Goal: Transaction & Acquisition: Purchase product/service

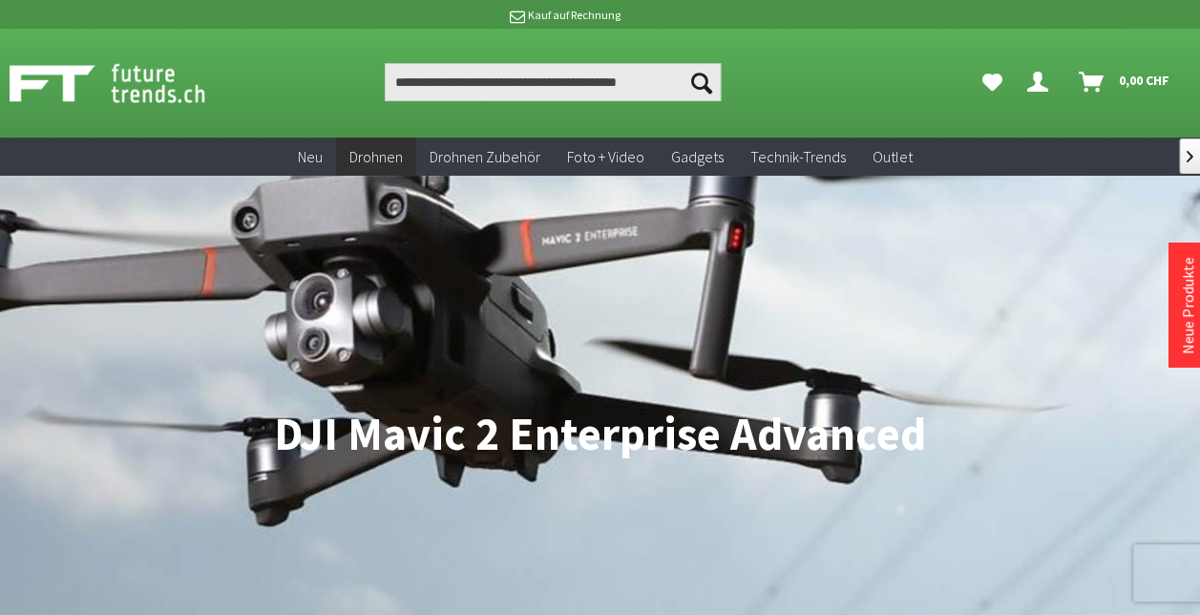
drag, startPoint x: 914, startPoint y: 65, endPoint x: 809, endPoint y: 63, distance: 105.0
click at [809, 63] on ul "Suchen Suchen Dein Konto Menü schließen Dein Konto Anmelden oder registrieren Ü…" at bounding box center [780, 82] width 840 height 38
drag, startPoint x: 915, startPoint y: 6, endPoint x: 729, endPoint y: 122, distance: 219.5
click at [729, 122] on div "Suchen Suchen Dein Konto Menü schließen Dein Konto Anmelden oder registrieren Ü…" at bounding box center [600, 83] width 1200 height 109
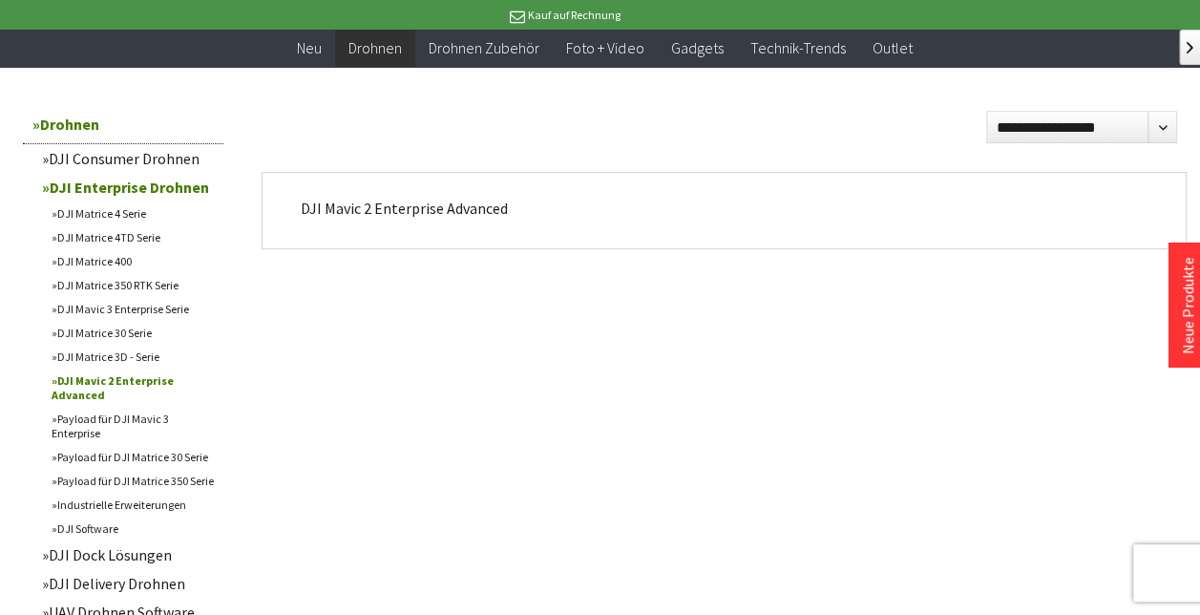
scroll to position [548, 0]
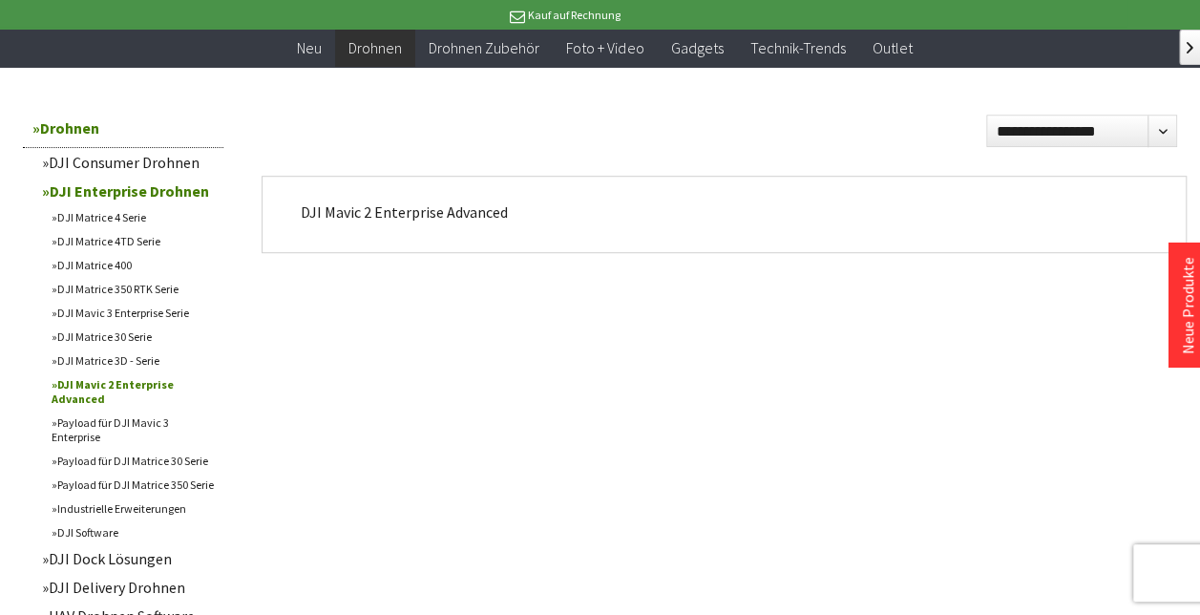
click at [152, 321] on link "DJI Mavic 3 Enterprise Serie" at bounding box center [132, 313] width 181 height 24
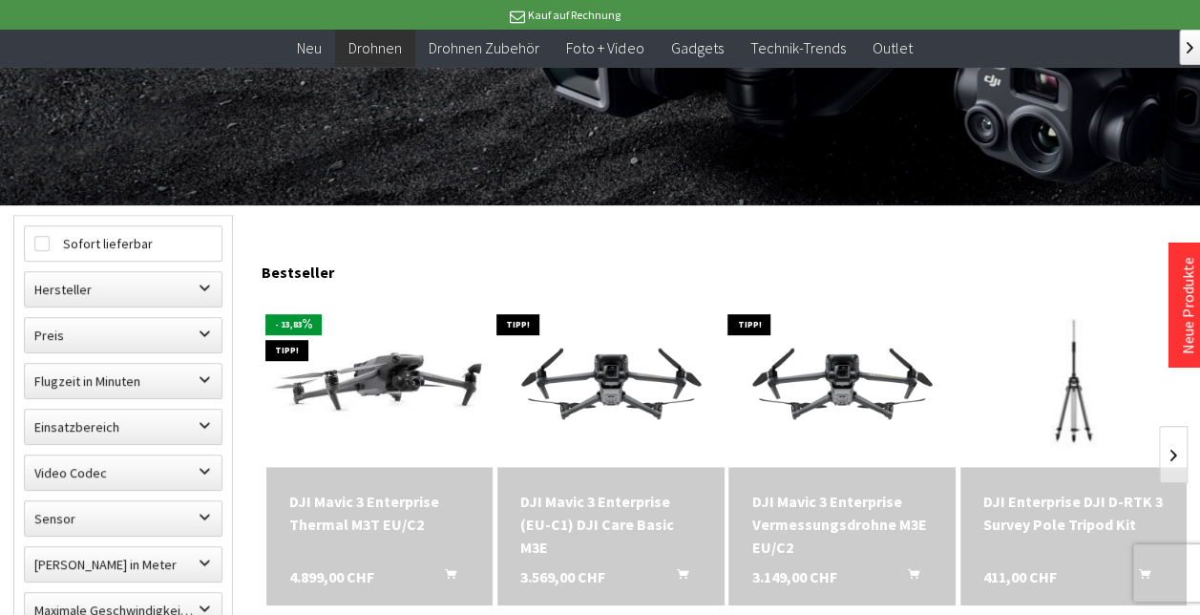
scroll to position [410, 0]
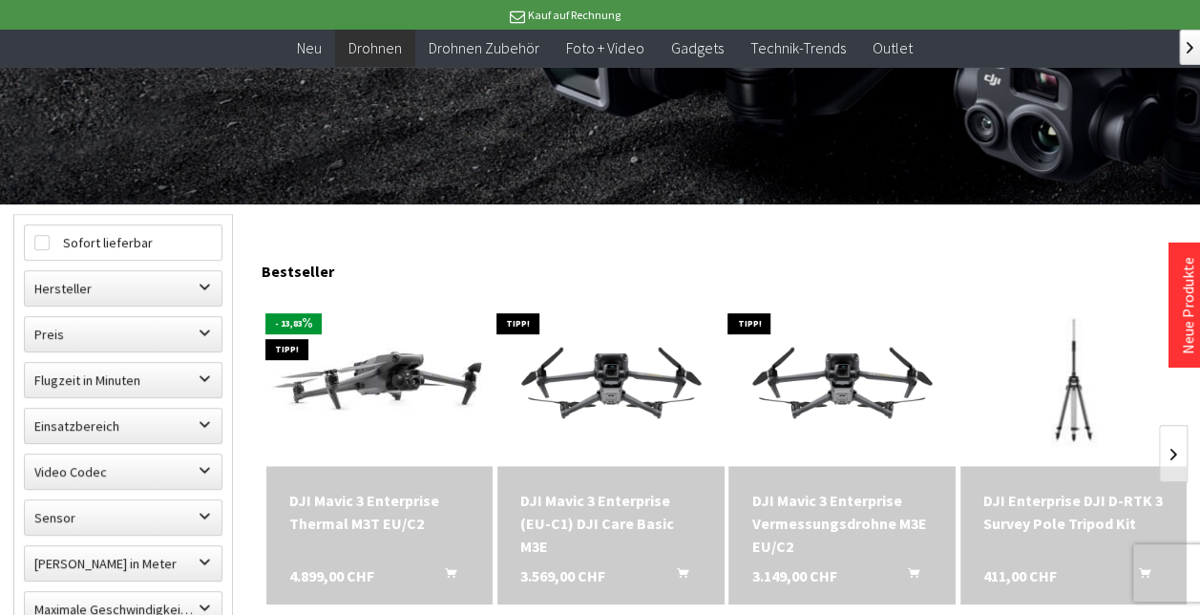
click at [336, 489] on div "DJI Mavic 3 Enterprise Thermal M3T EU/C2" at bounding box center [379, 512] width 180 height 46
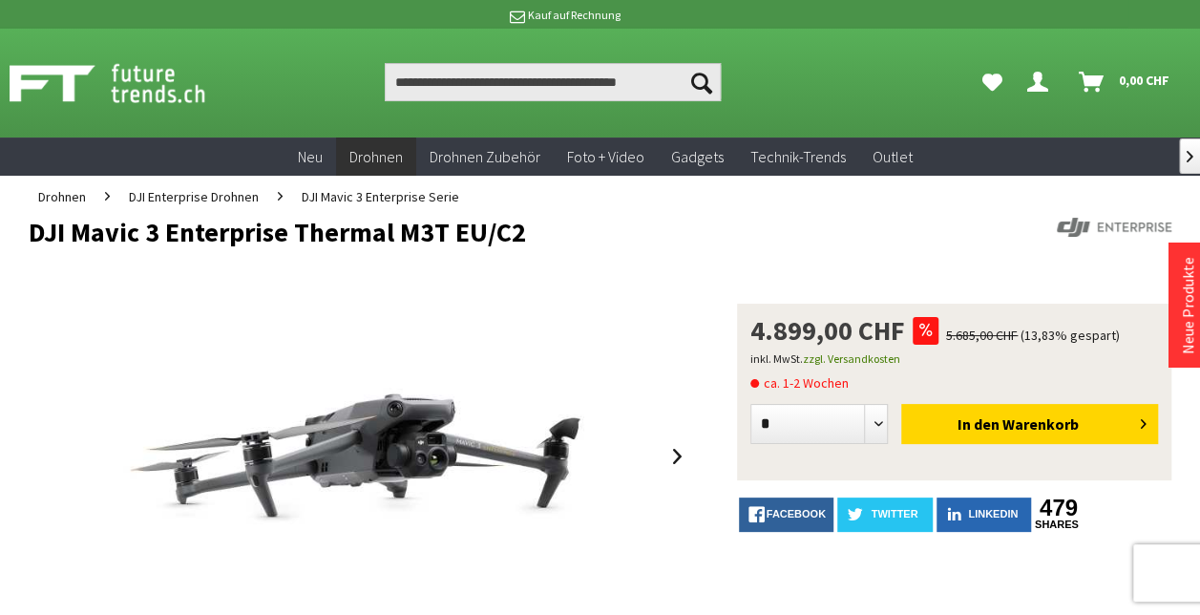
drag, startPoint x: 1134, startPoint y: 14, endPoint x: 834, endPoint y: 42, distance: 301.0
click at [834, 42] on div "Suchen Suchen Dein Konto Menü schließen Dein Konto Anmelden oder registrieren Ü…" at bounding box center [600, 83] width 1200 height 109
drag, startPoint x: 1101, startPoint y: 10, endPoint x: 1196, endPoint y: 19, distance: 95.0
click at [1196, 19] on div "Hotline 032 511 11 03 Bis 16 Uhr bestellt, morgen geliefert. DJI Drohnen Dealer…" at bounding box center [600, 14] width 1200 height 29
copy p "Kauf auf Rechnung"
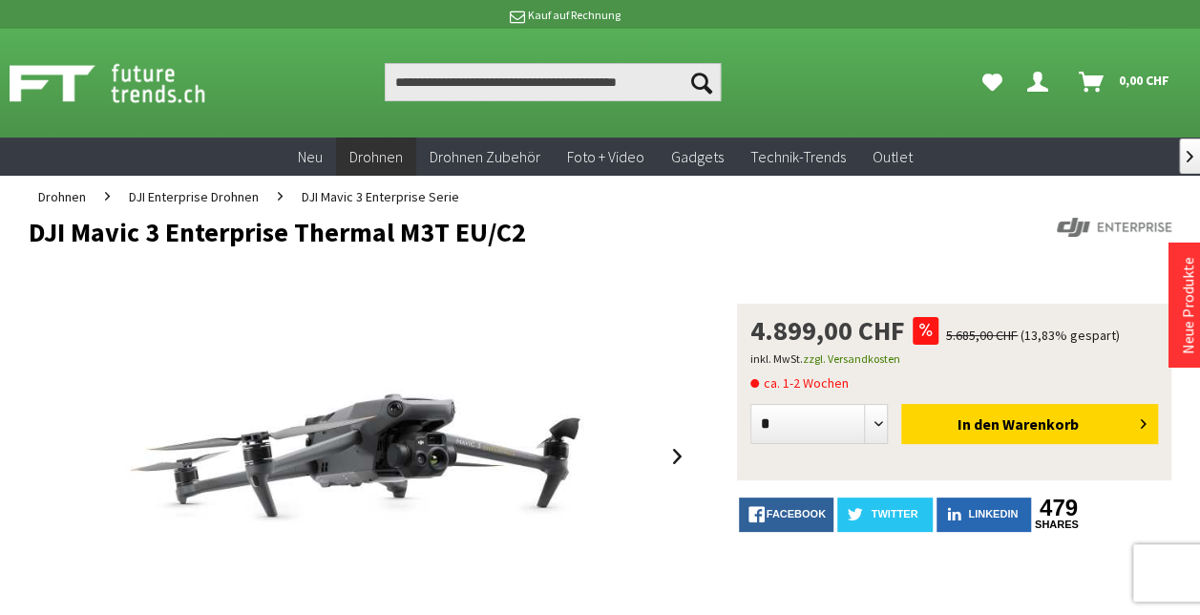
click at [1006, 433] on span "Warenkorb" at bounding box center [1040, 423] width 76 height 19
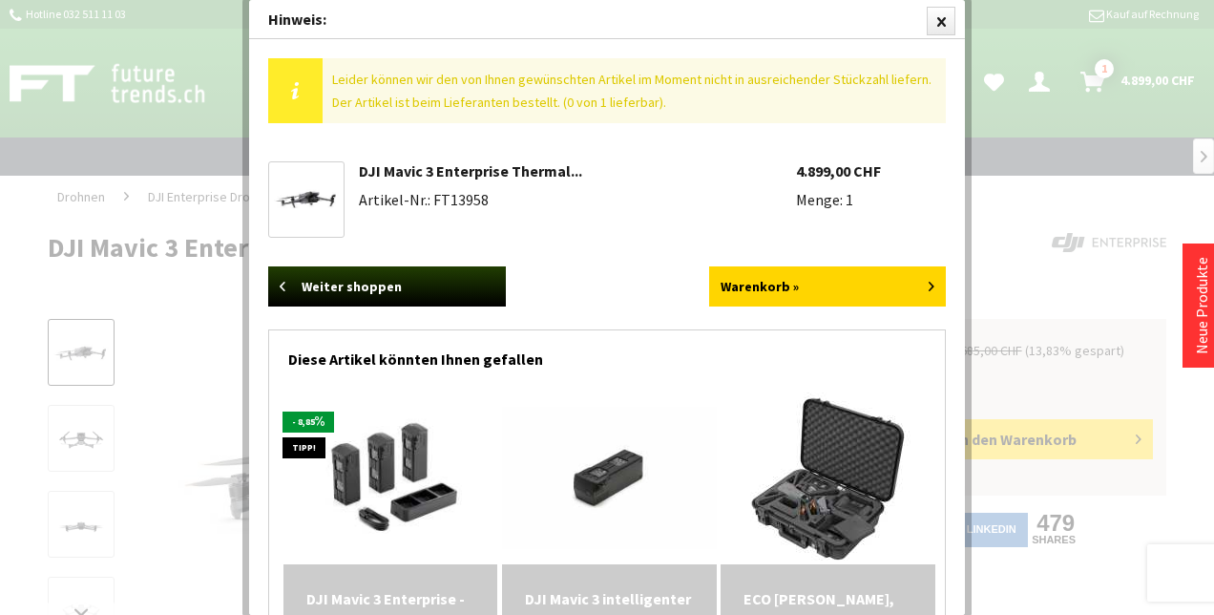
click at [832, 268] on link "Warenkorb »" at bounding box center [828, 286] width 238 height 40
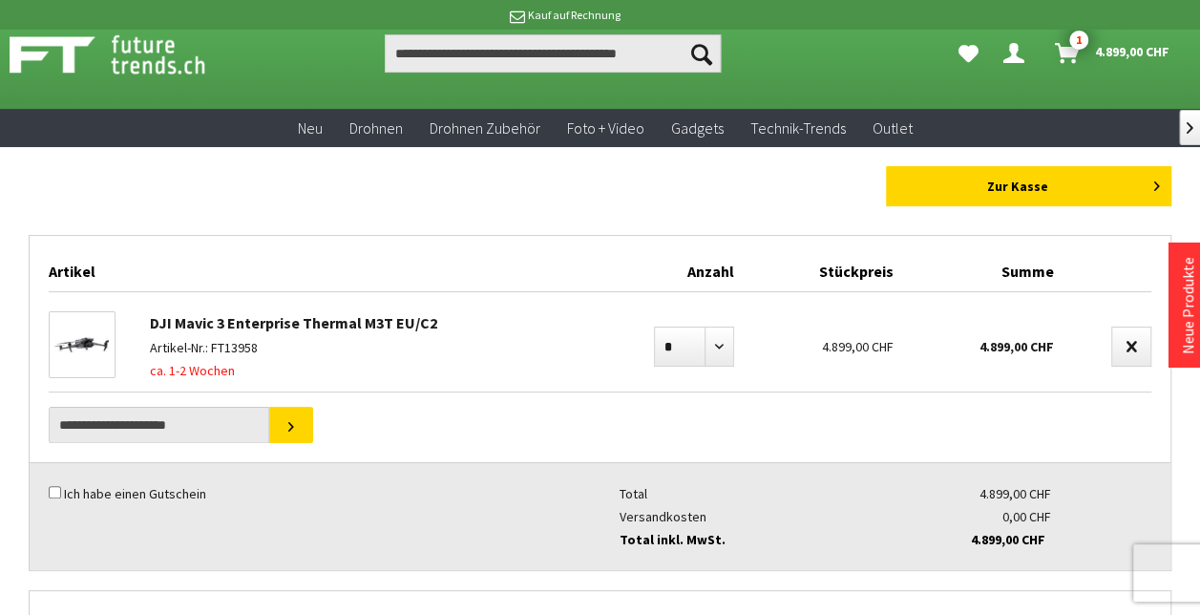
scroll to position [28, 0]
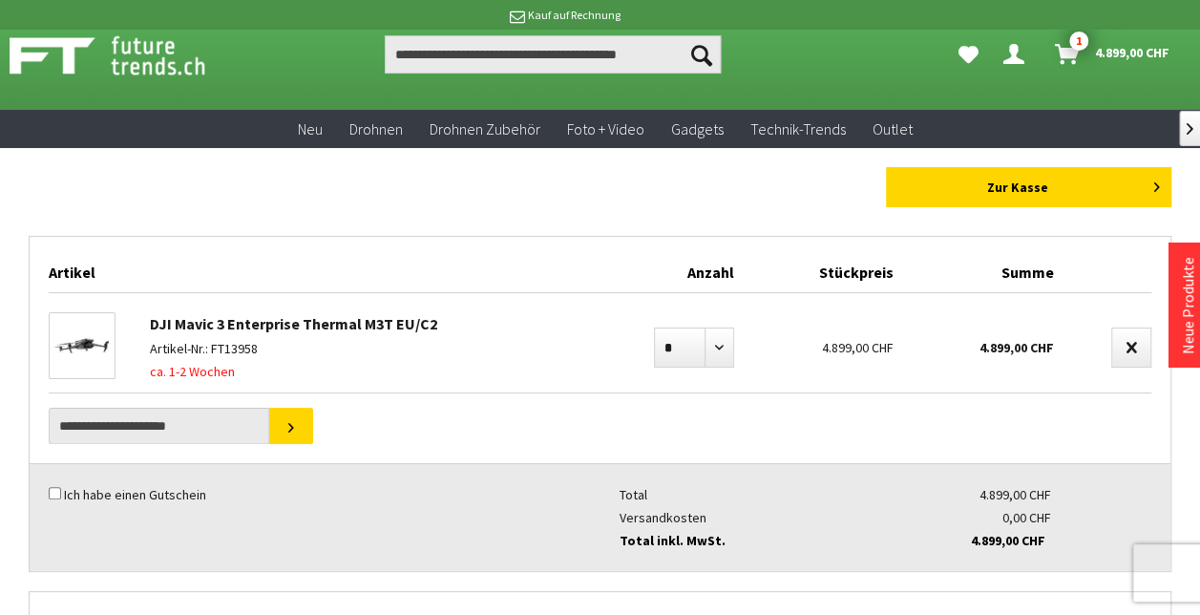
click at [990, 195] on link "Zur Kasse" at bounding box center [1028, 187] width 285 height 40
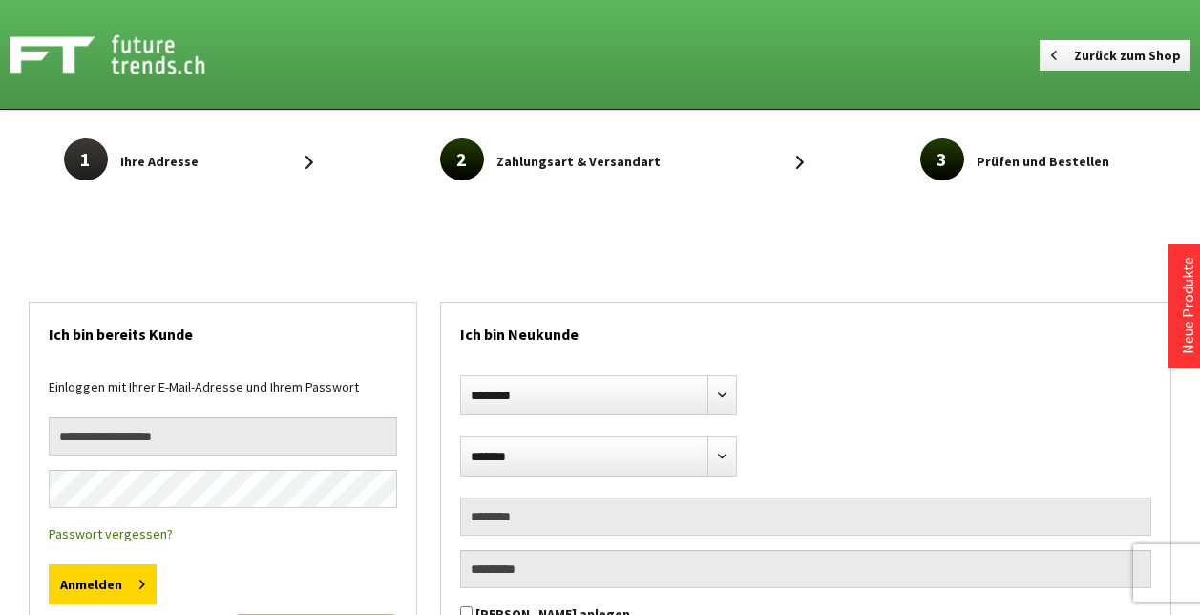
select select "**"
